Goal: Information Seeking & Learning: Understand process/instructions

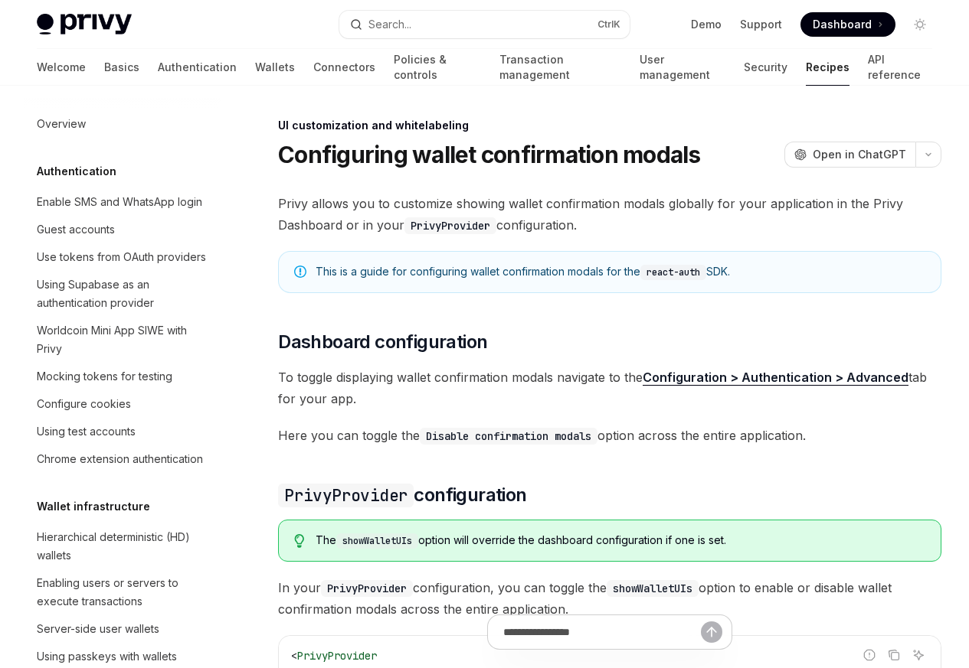
scroll to position [670, 0]
